Goal: Task Accomplishment & Management: Manage account settings

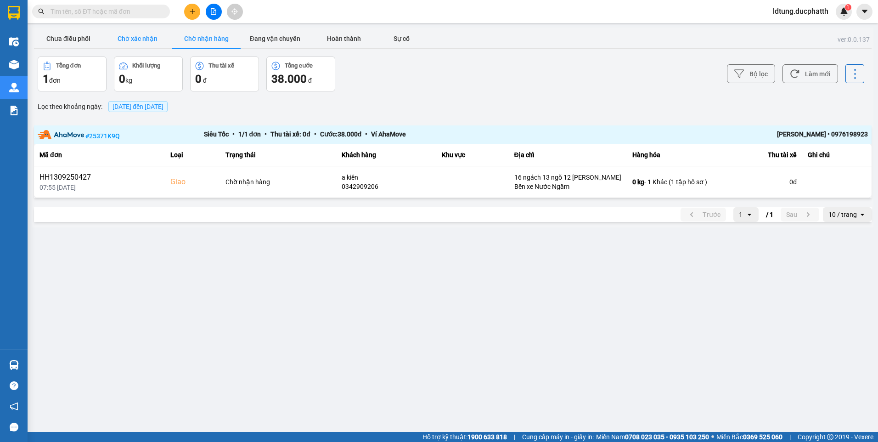
click at [146, 37] on button "Chờ xác nhận" at bounding box center [137, 38] width 69 height 18
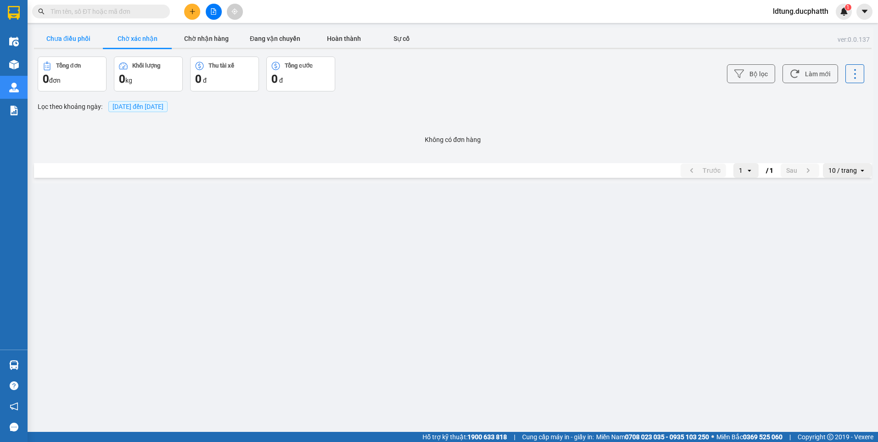
click at [85, 43] on button "Chưa điều phối" at bounding box center [68, 38] width 69 height 18
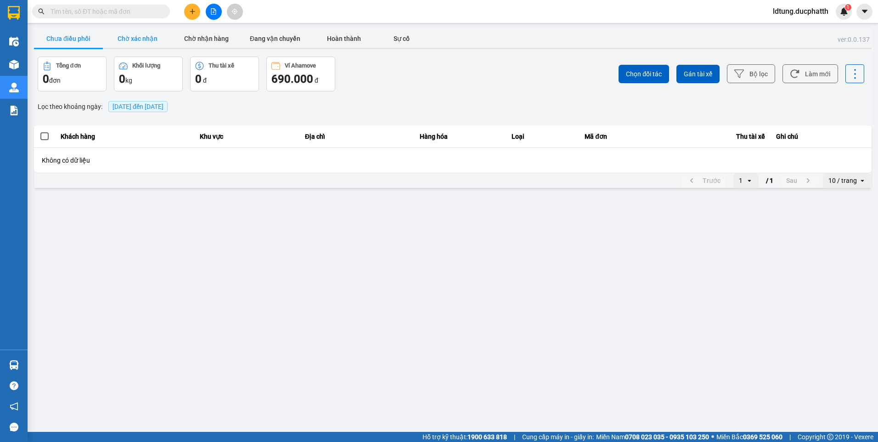
click at [129, 38] on button "Chờ xác nhận" at bounding box center [137, 38] width 69 height 18
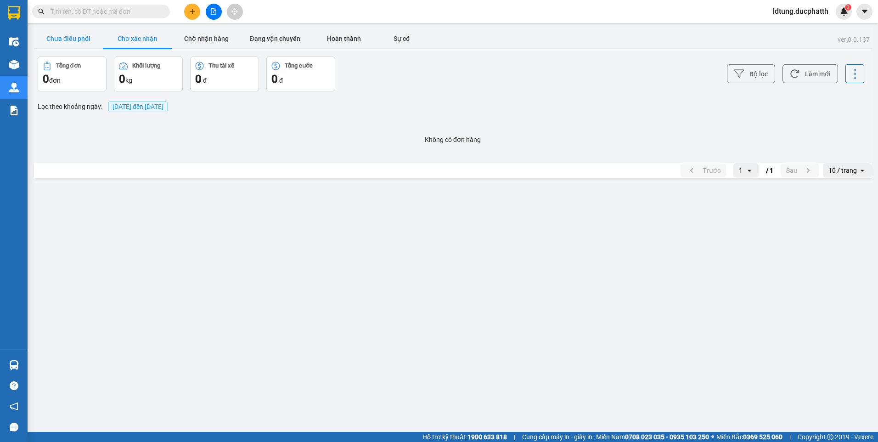
click at [58, 39] on button "Chưa điều phối" at bounding box center [68, 38] width 69 height 18
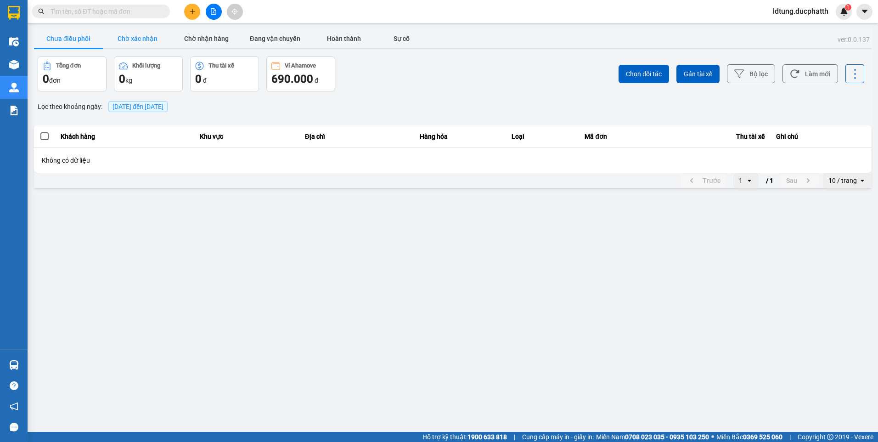
click at [160, 40] on button "Chờ xác nhận" at bounding box center [137, 38] width 69 height 18
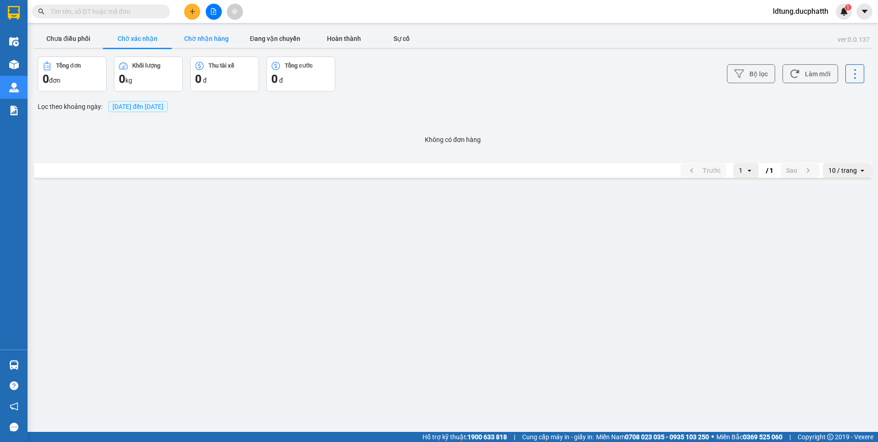
click at [190, 44] on button "Chờ nhận hàng" at bounding box center [206, 38] width 69 height 18
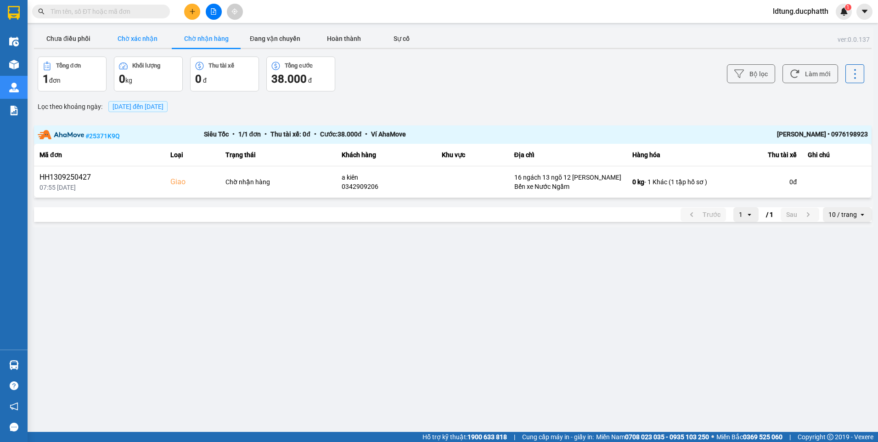
click at [139, 37] on button "Chờ xác nhận" at bounding box center [137, 38] width 69 height 18
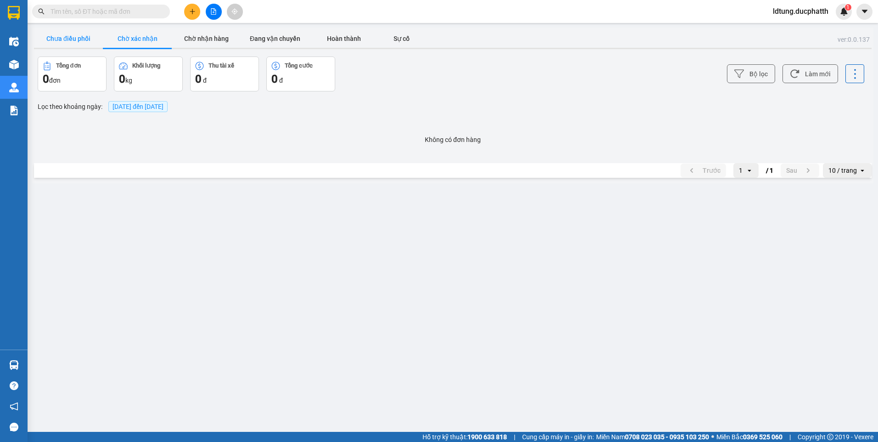
click at [76, 41] on button "Chưa điều phối" at bounding box center [68, 38] width 69 height 18
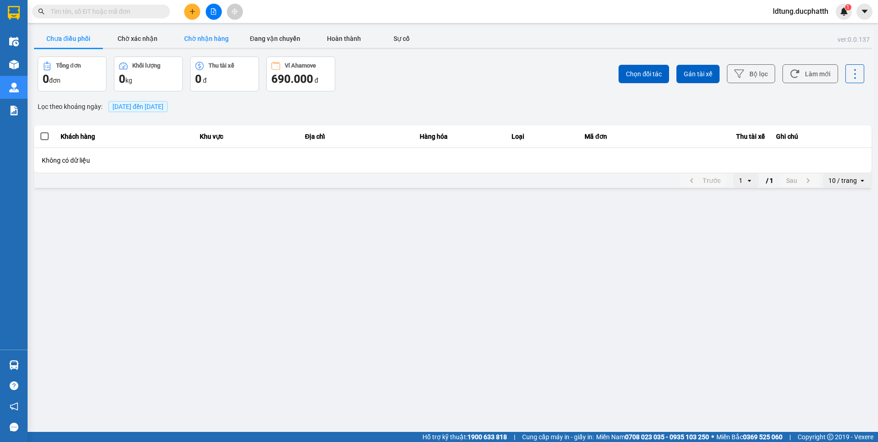
click at [199, 36] on button "Chờ nhận hàng" at bounding box center [206, 38] width 69 height 18
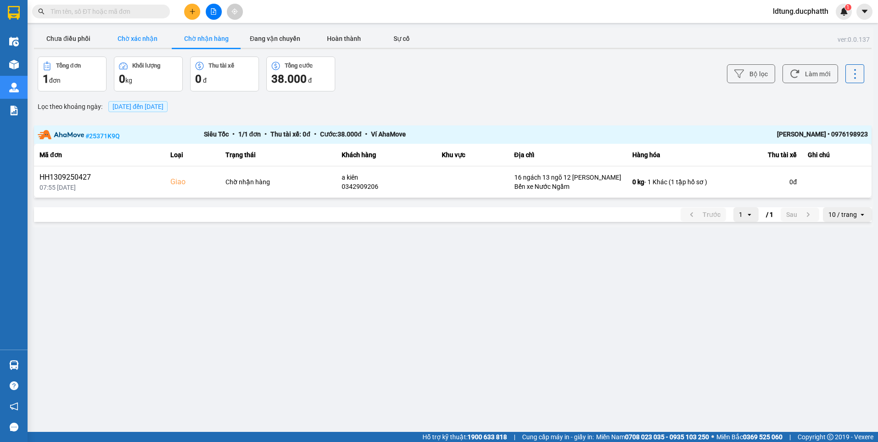
click at [161, 44] on button "Chờ xác nhận" at bounding box center [137, 38] width 69 height 18
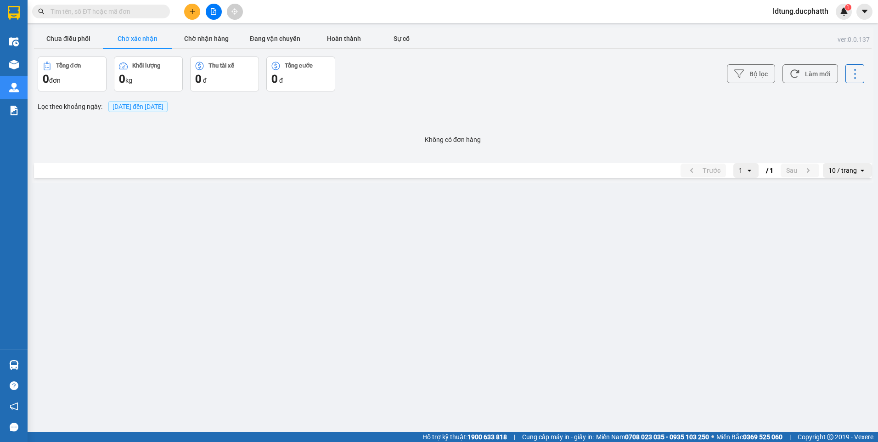
click at [83, 48] on div at bounding box center [452, 48] width 837 height 1
click at [218, 38] on button "Chờ nhận hàng" at bounding box center [206, 38] width 69 height 18
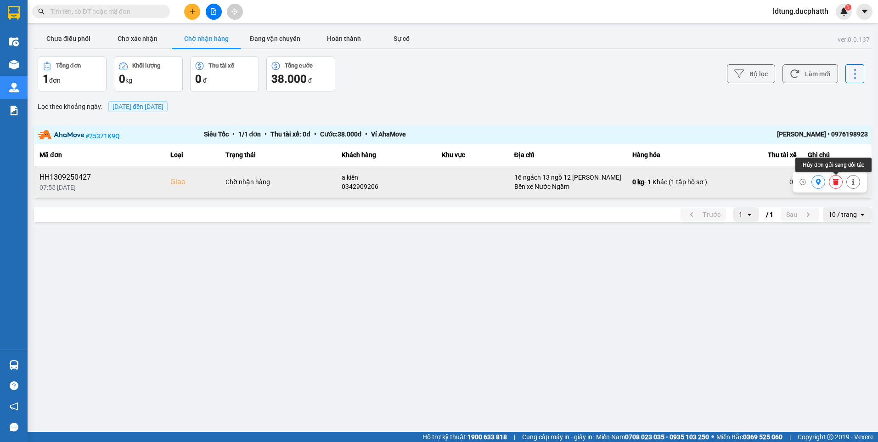
click at [834, 183] on icon at bounding box center [836, 182] width 6 height 6
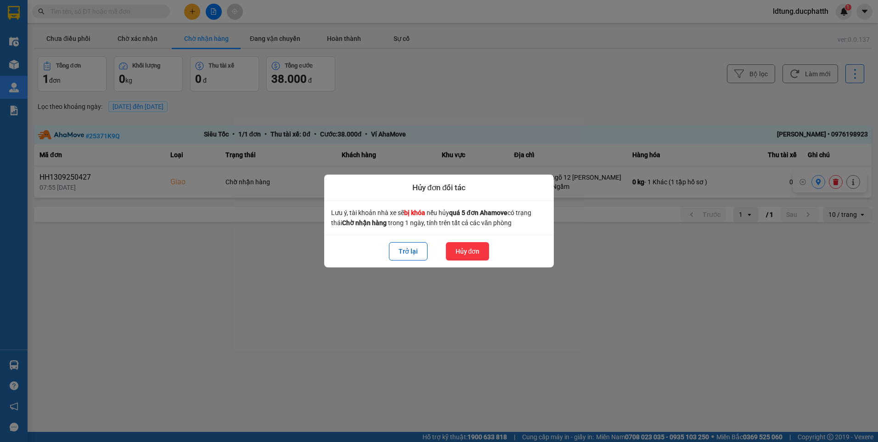
click at [472, 250] on button "Hủy đơn" at bounding box center [468, 251] width 44 height 18
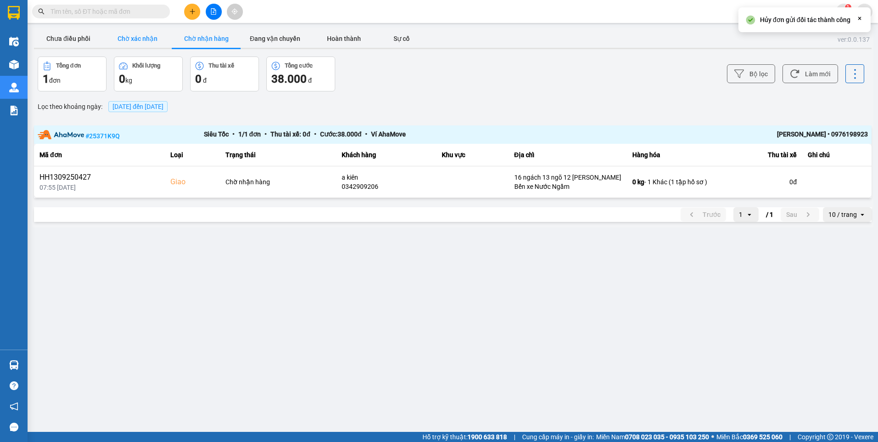
drag, startPoint x: 133, startPoint y: 39, endPoint x: 120, endPoint y: 39, distance: 12.9
click at [125, 39] on button "Chờ xác nhận" at bounding box center [137, 38] width 69 height 18
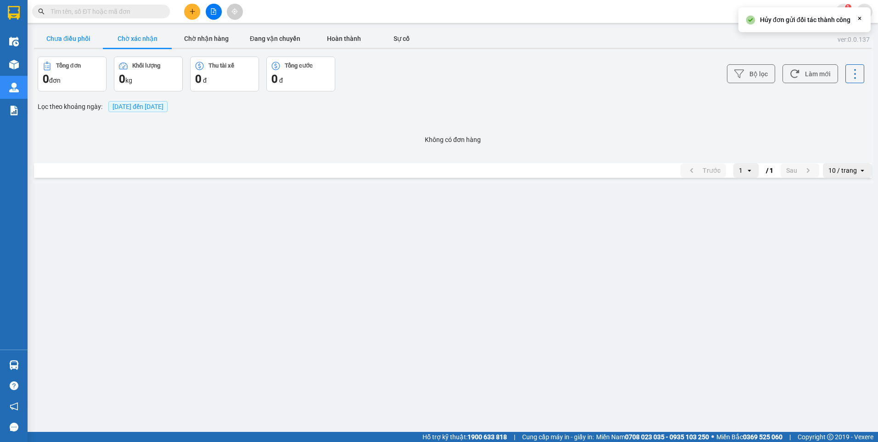
click at [75, 41] on button "Chưa điều phối" at bounding box center [68, 38] width 69 height 18
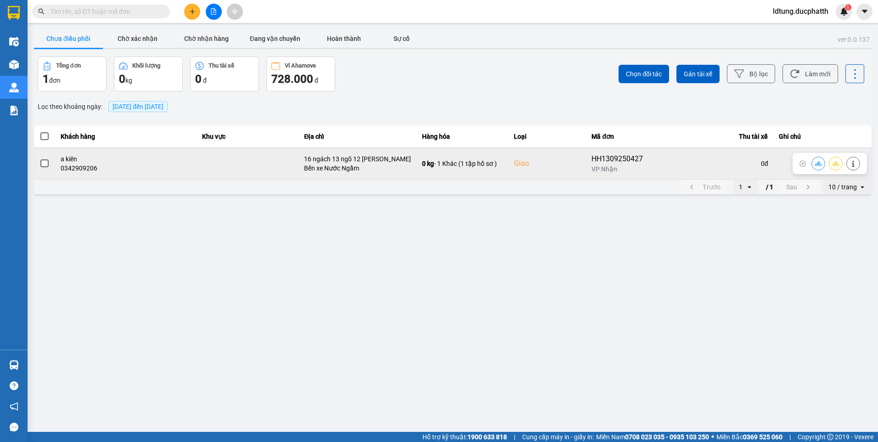
click at [47, 162] on span at bounding box center [44, 163] width 8 height 8
click at [39, 158] on input "checkbox" at bounding box center [39, 158] width 0 height 0
click at [815, 162] on icon at bounding box center [818, 163] width 6 height 6
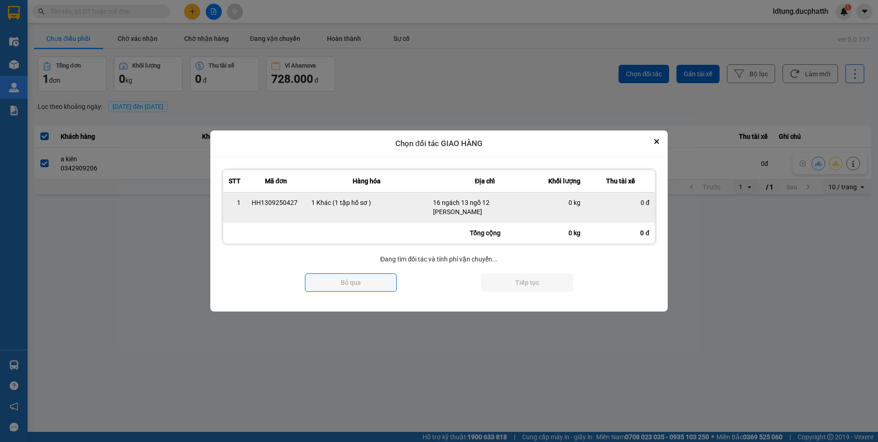
click at [575, 203] on div "0 kg" at bounding box center [564, 202] width 33 height 9
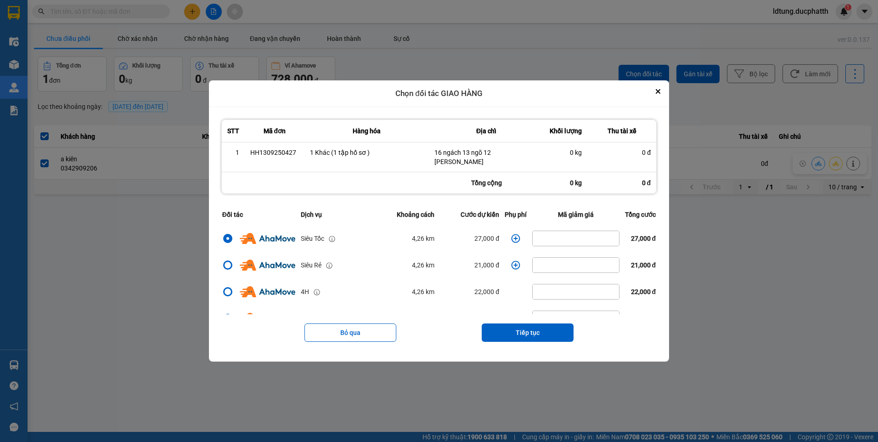
click at [449, 204] on th "Cước dự kiến" at bounding box center [469, 214] width 65 height 21
click at [512, 237] on icon "dialog" at bounding box center [515, 238] width 9 height 9
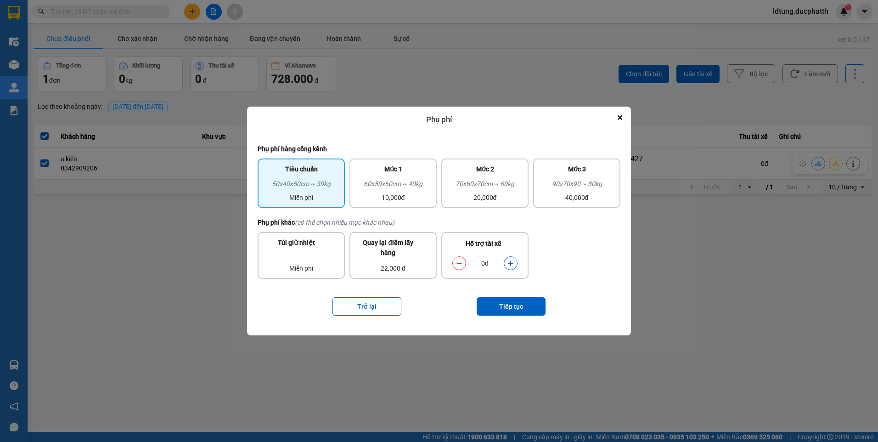
click at [516, 263] on button "dialog" at bounding box center [510, 263] width 13 height 16
click at [518, 311] on button "Tiếp tục" at bounding box center [510, 306] width 69 height 18
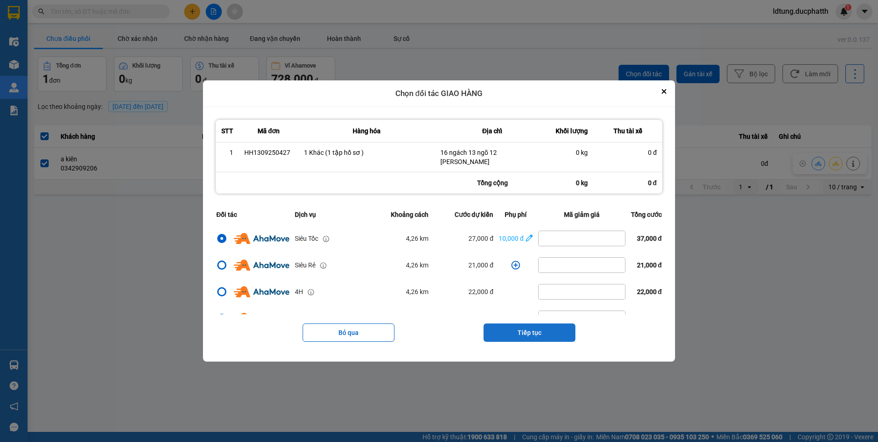
click at [531, 326] on button "Tiếp tục" at bounding box center [529, 332] width 92 height 18
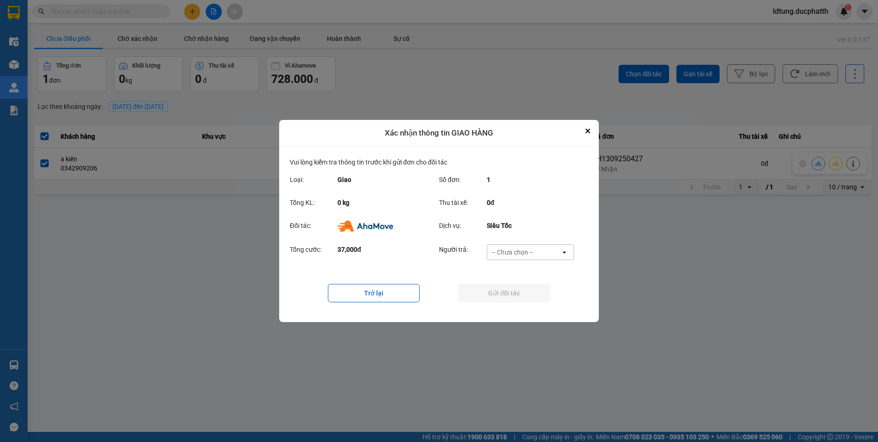
drag, startPoint x: 505, startPoint y: 243, endPoint x: 505, endPoint y: 251, distance: 7.8
click at [505, 243] on div "Tổng cước: 37,000đ Người trả: -- Chưa chọn -- open" at bounding box center [439, 255] width 298 height 28
click at [505, 251] on div "-- Chưa chọn --" at bounding box center [512, 251] width 41 height 9
drag, startPoint x: 521, startPoint y: 304, endPoint x: 520, endPoint y: 297, distance: 7.0
click at [522, 303] on span "Ví Ahamove" at bounding box center [511, 304] width 37 height 9
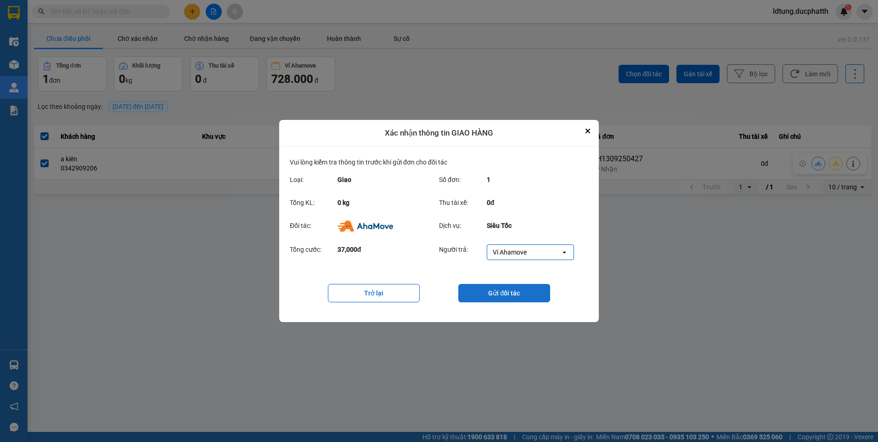
click at [520, 294] on button "Gửi đối tác" at bounding box center [504, 293] width 92 height 18
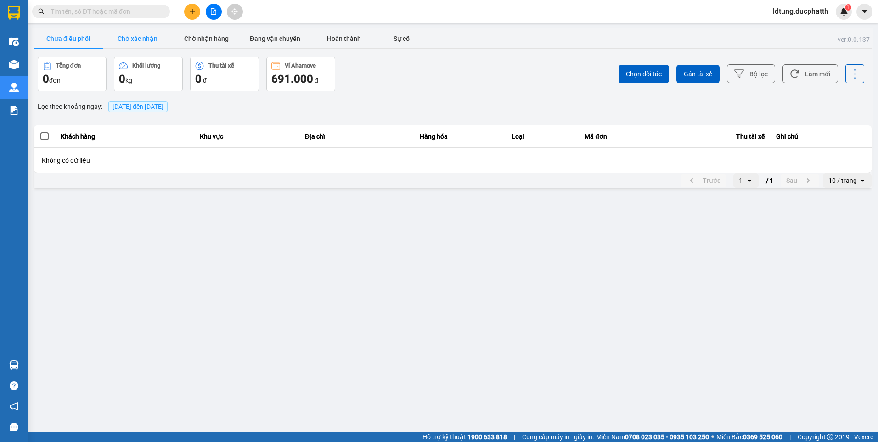
click at [145, 37] on button "Chờ xác nhận" at bounding box center [137, 38] width 69 height 18
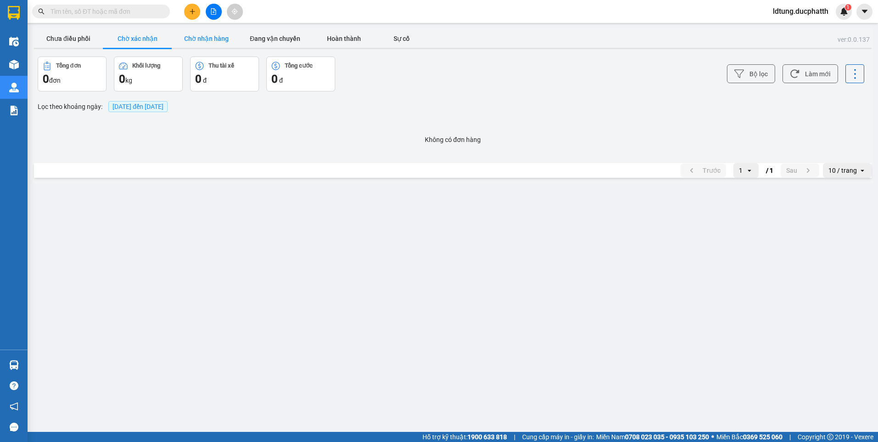
click at [190, 35] on button "Chờ nhận hàng" at bounding box center [206, 38] width 69 height 18
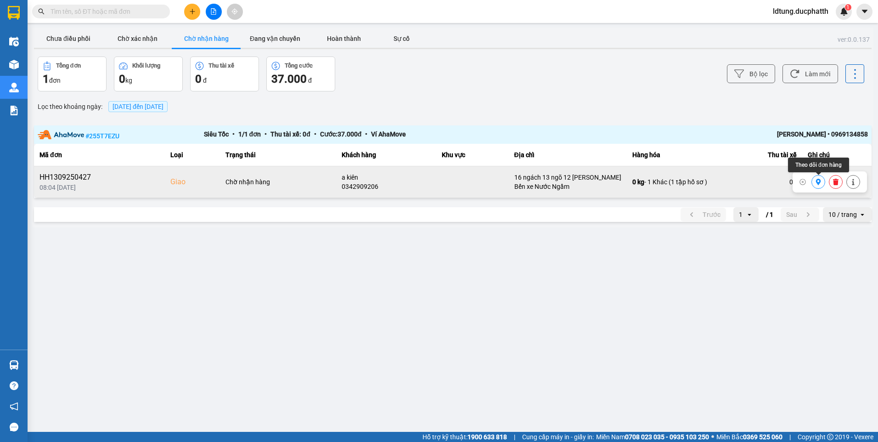
click at [822, 184] on button at bounding box center [818, 182] width 13 height 16
